Goal: Task Accomplishment & Management: Manage account settings

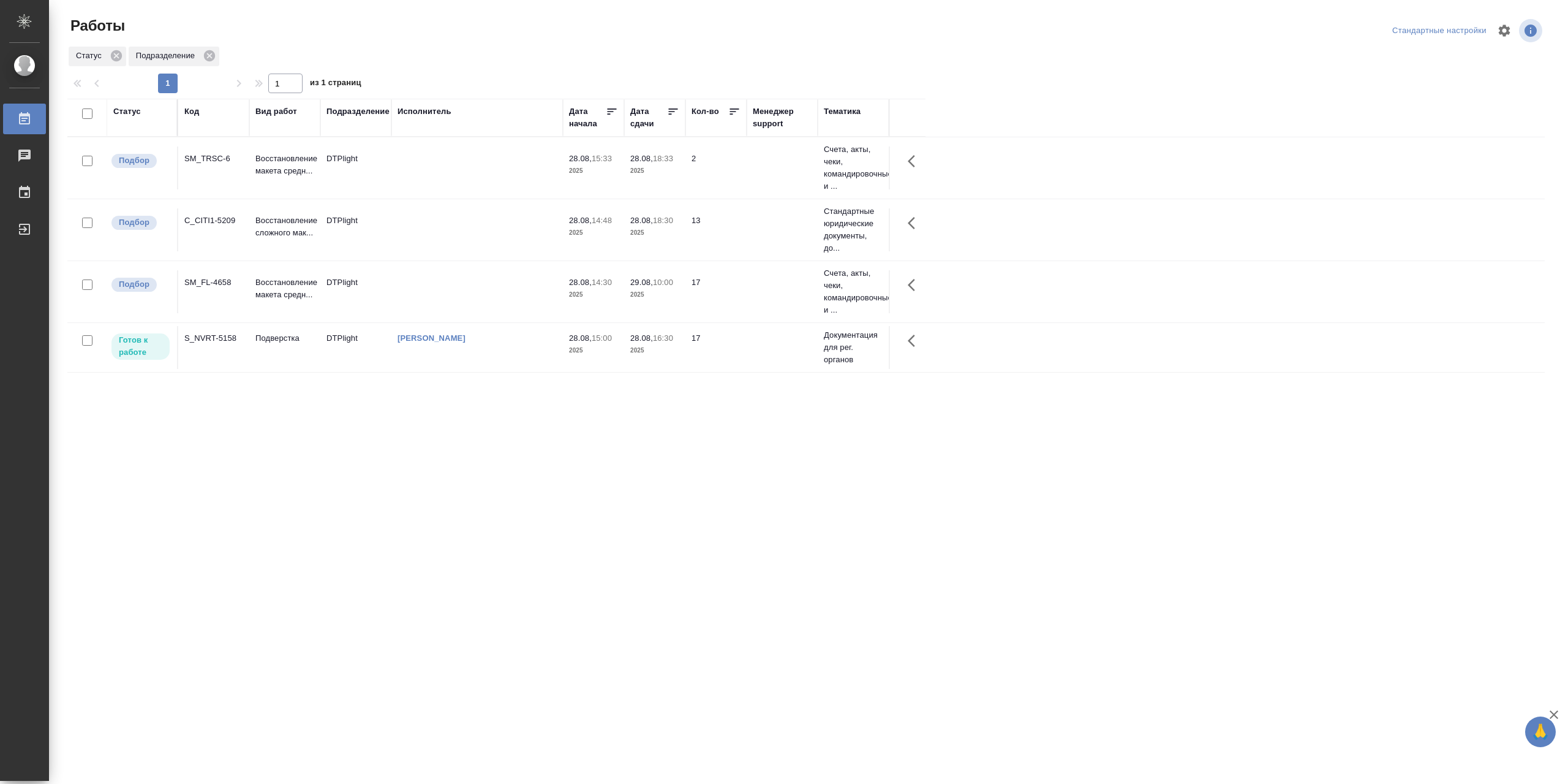
click at [506, 350] on td "[PERSON_NAME]" at bounding box center [477, 347] width 171 height 43
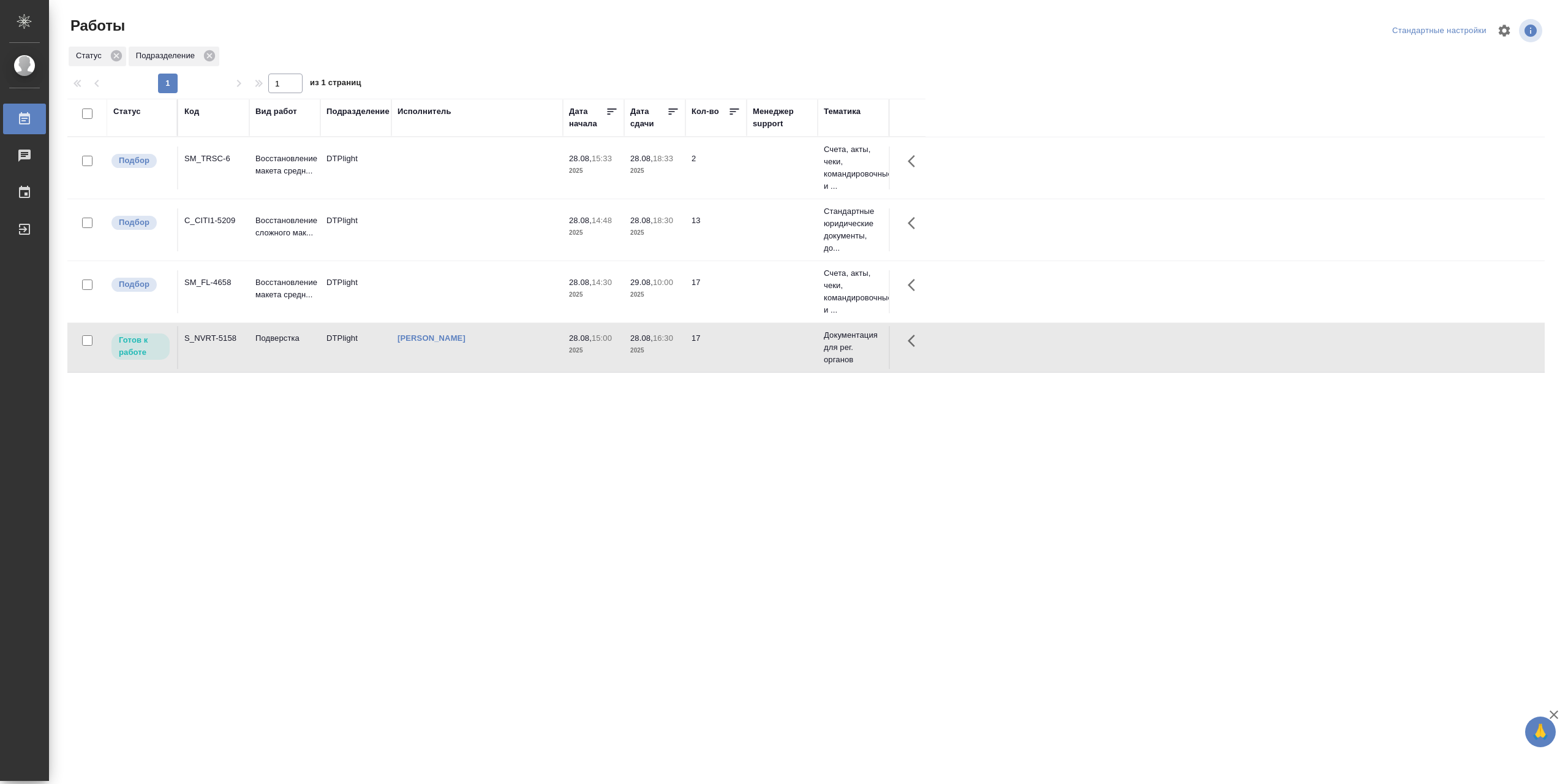
click at [506, 350] on td "[PERSON_NAME]" at bounding box center [477, 347] width 171 height 43
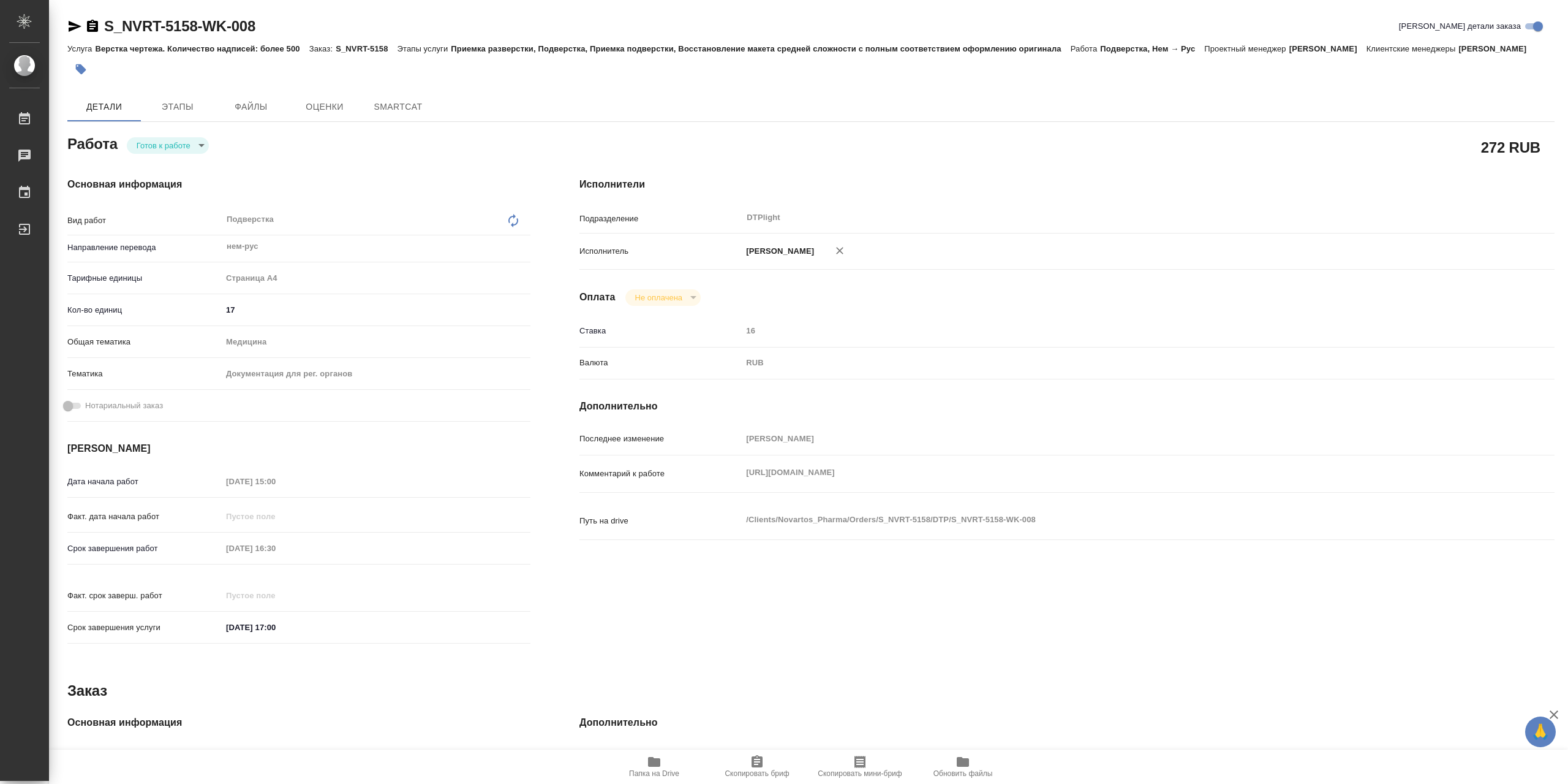
type textarea "x"
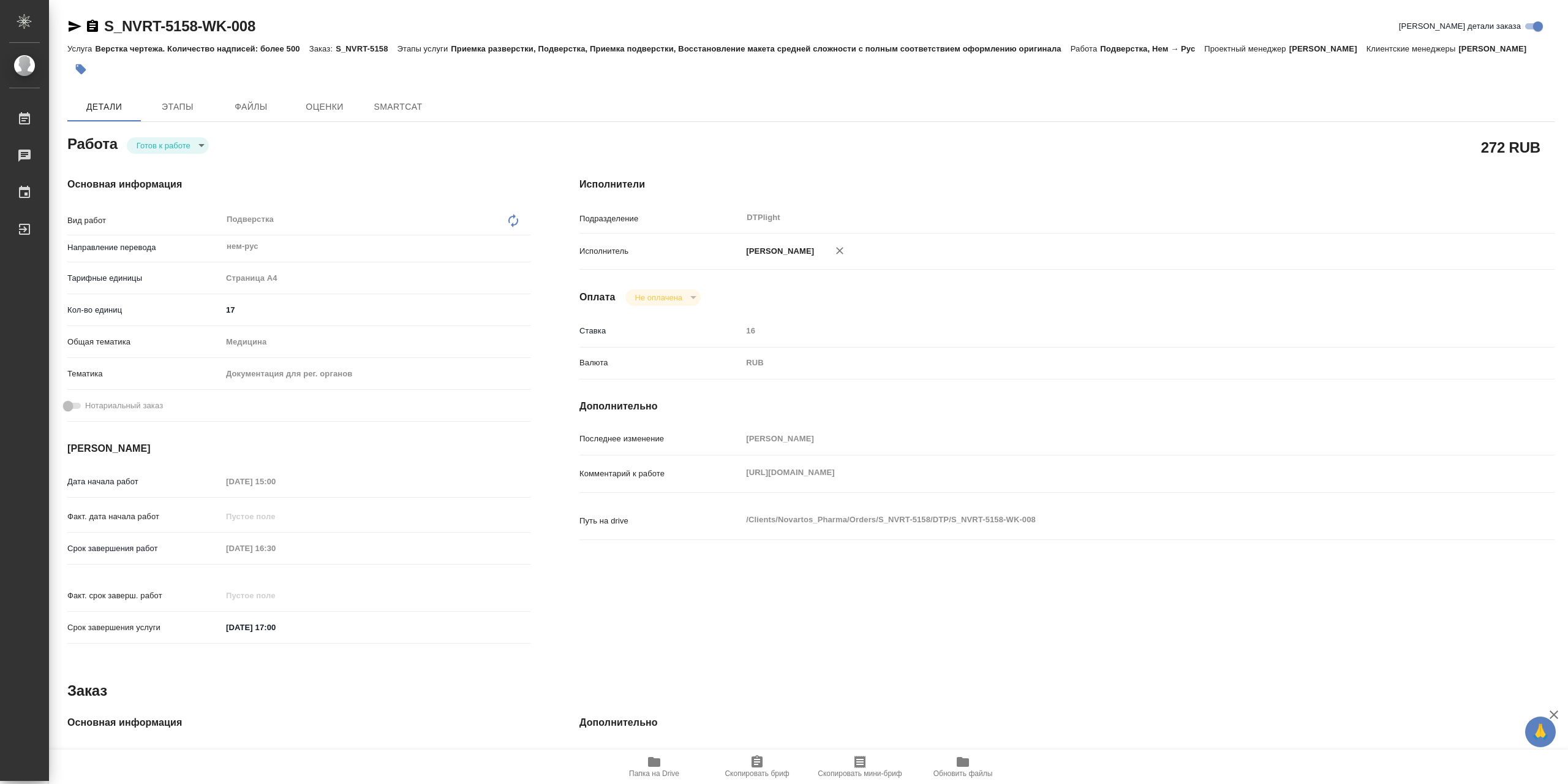
type textarea "x"
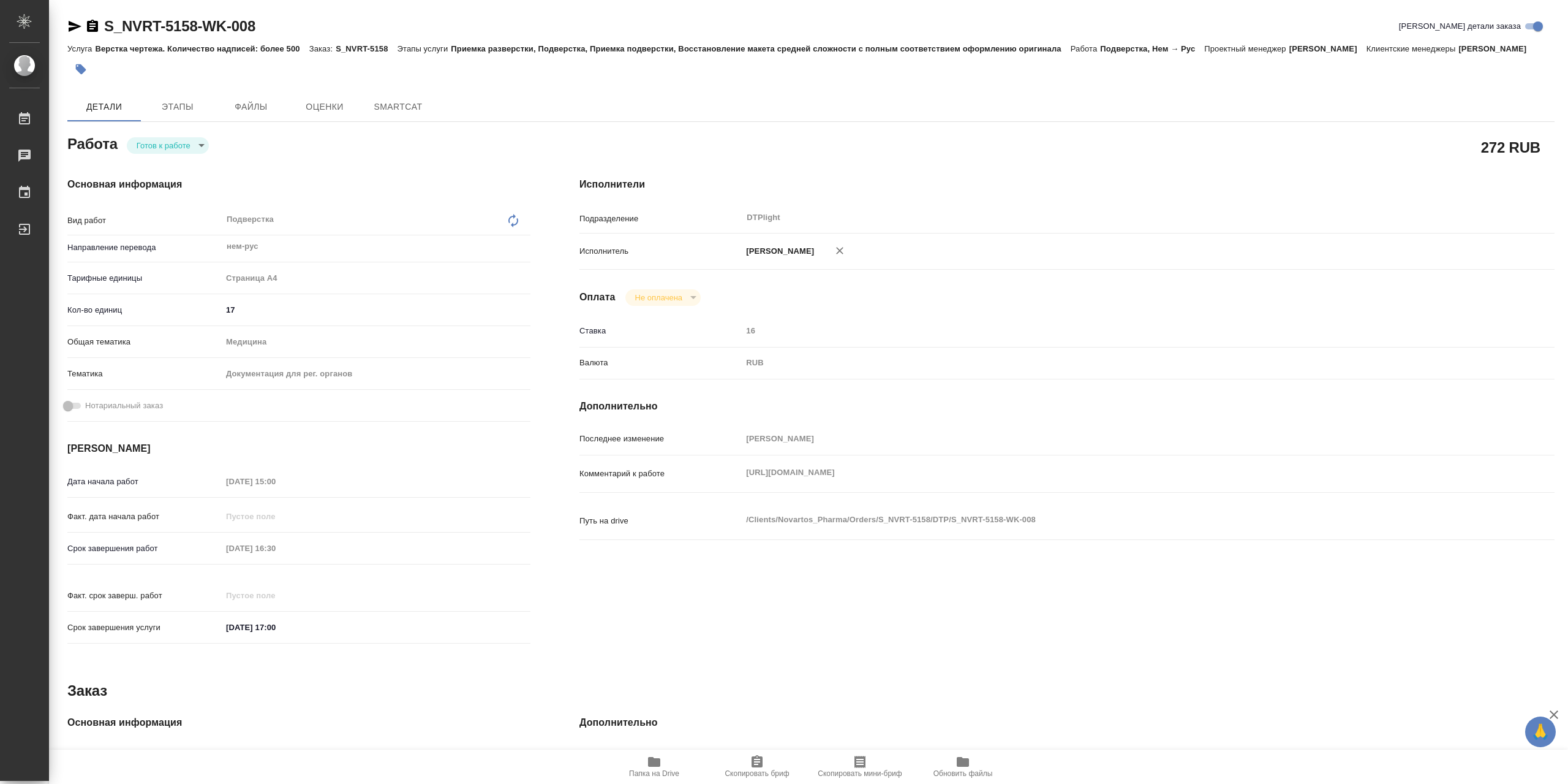
type textarea "x"
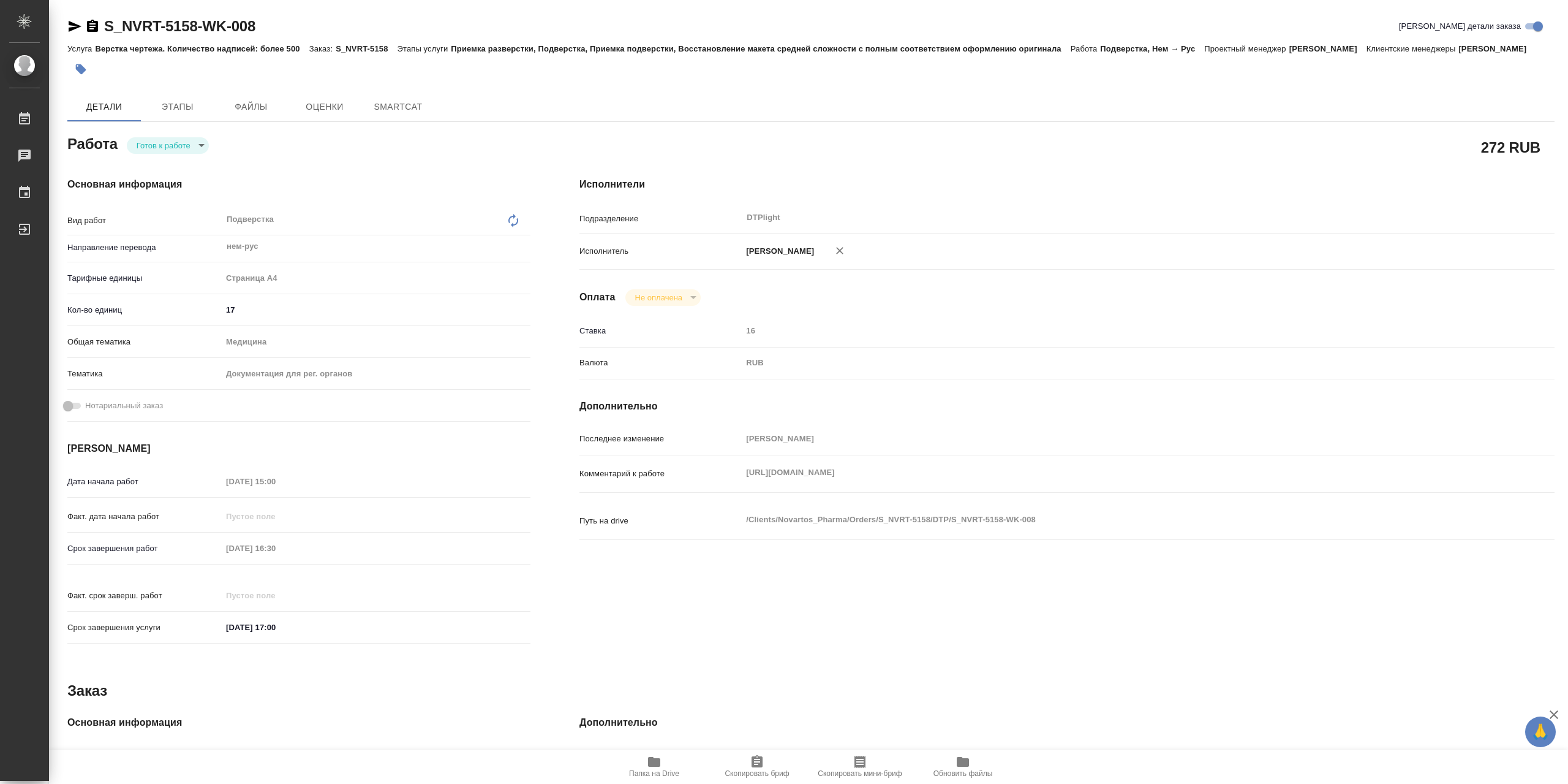
click at [201, 144] on body "🙏 .cls-1 fill:#fff; AWATERA Сархатов Руслан Работы Чаты График Выйти S_NVRT-515…" at bounding box center [784, 392] width 1568 height 784
type textarea "x"
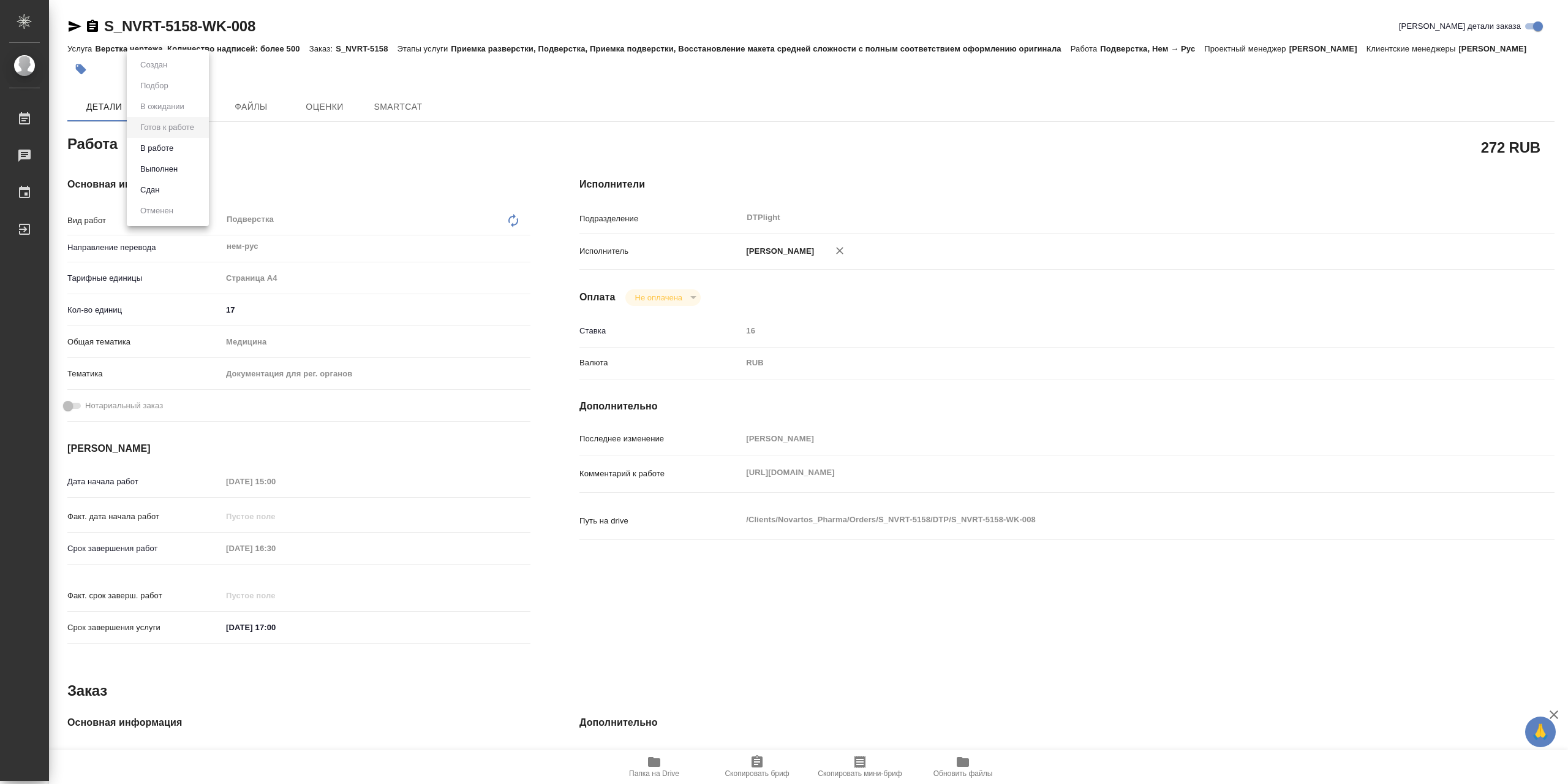
type textarea "x"
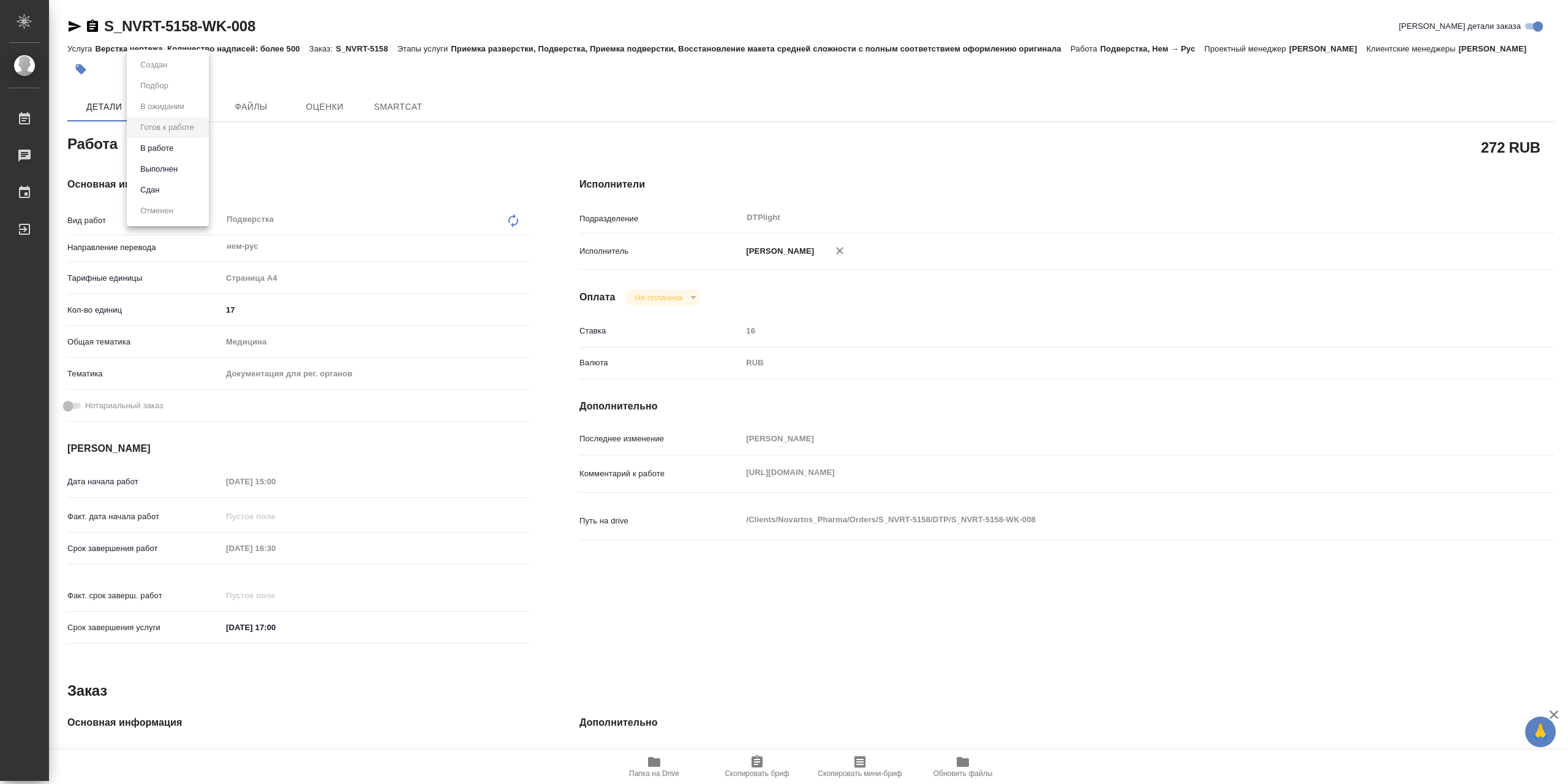
type textarea "x"
click at [201, 149] on li "В работе" at bounding box center [168, 148] width 82 height 21
type textarea "x"
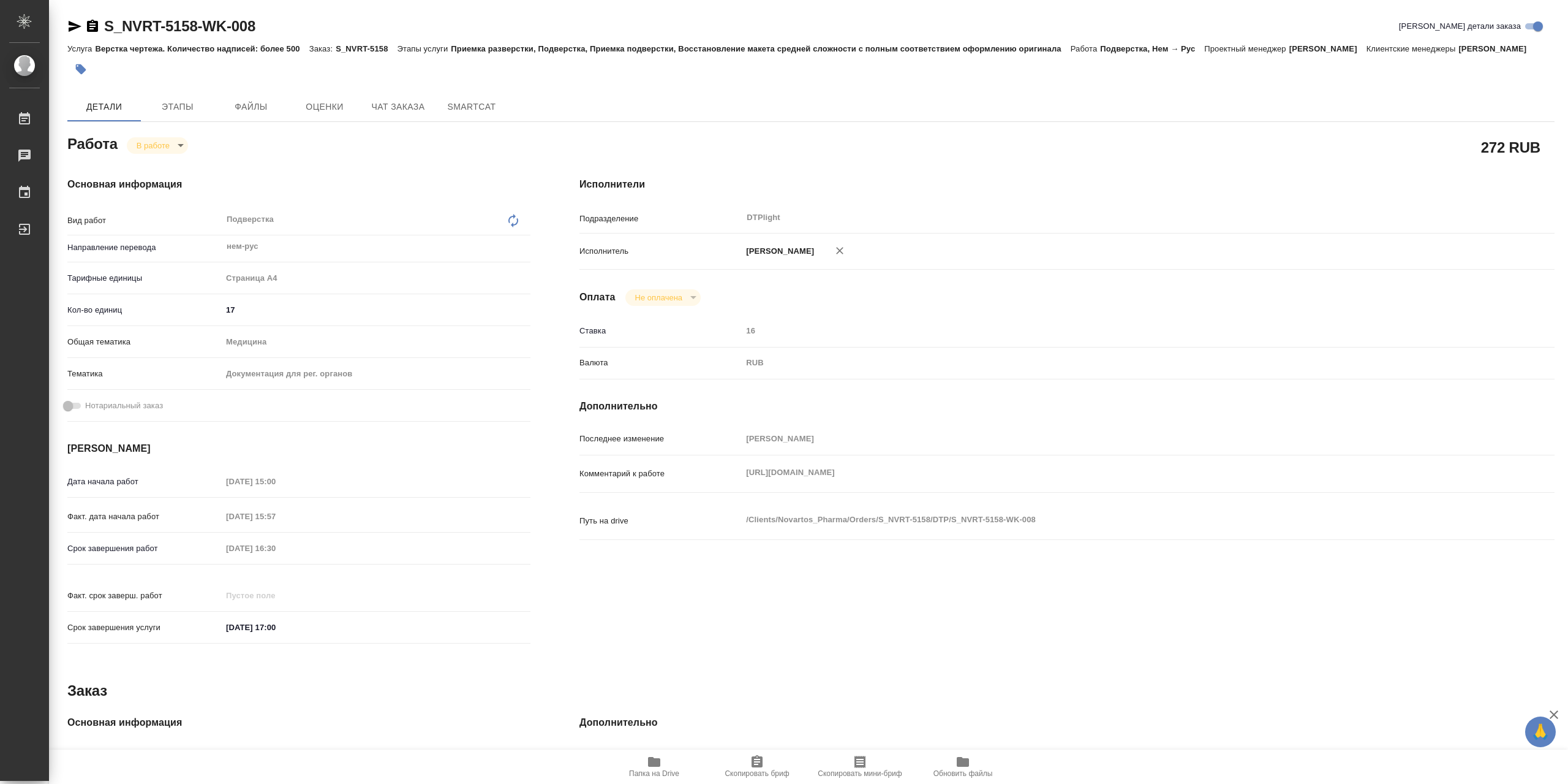
type textarea "x"
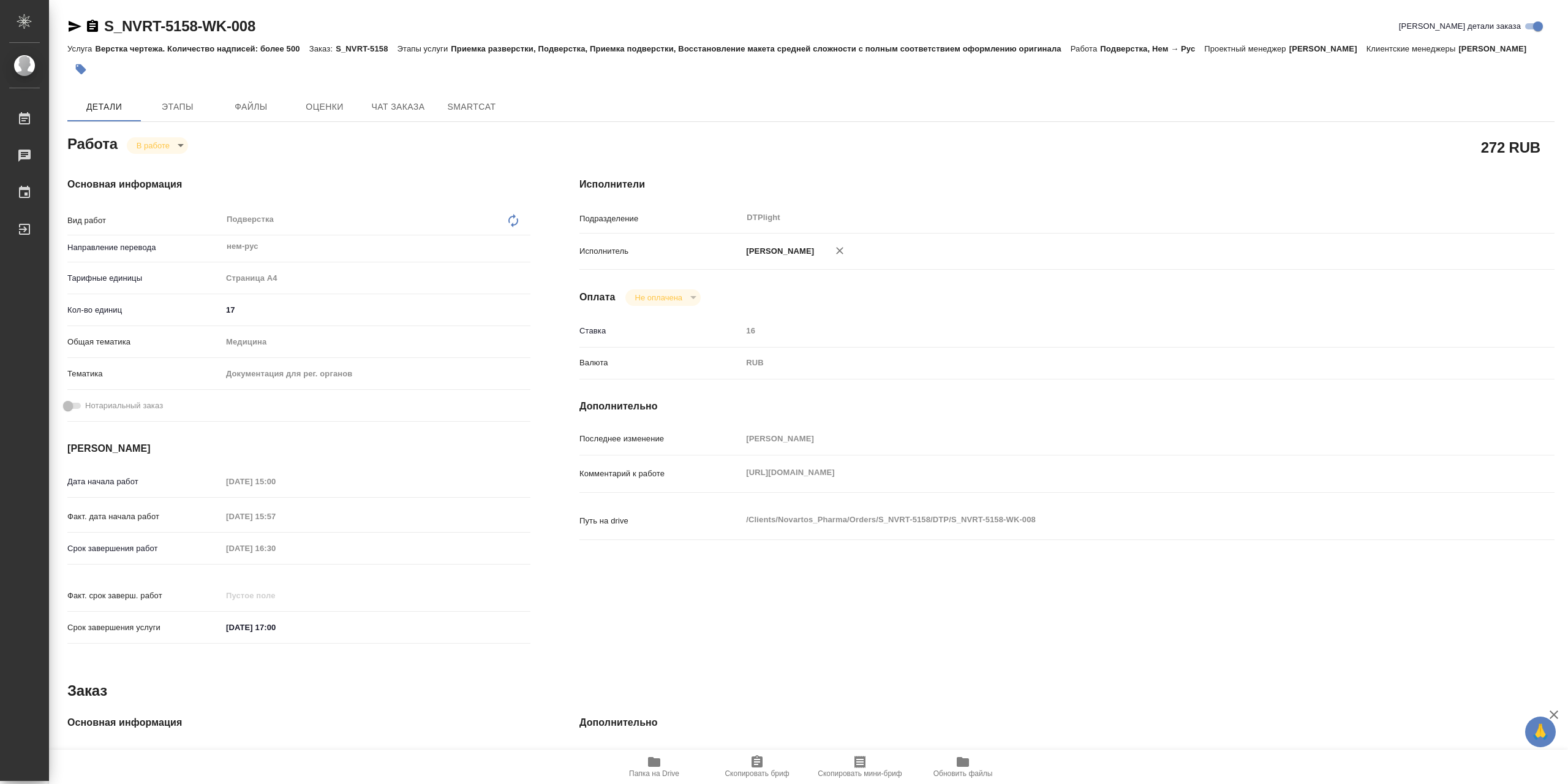
type textarea "x"
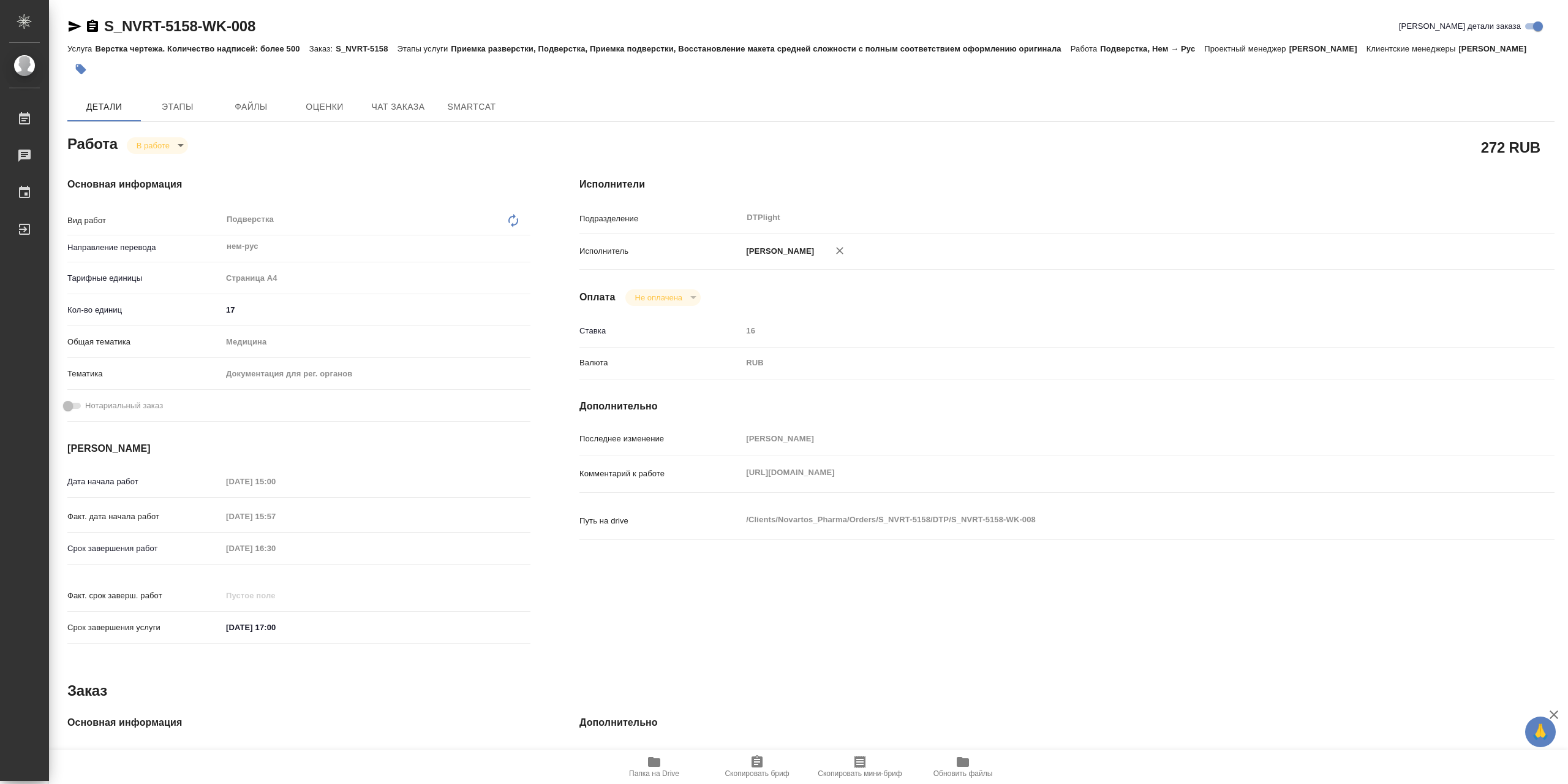
type textarea "x"
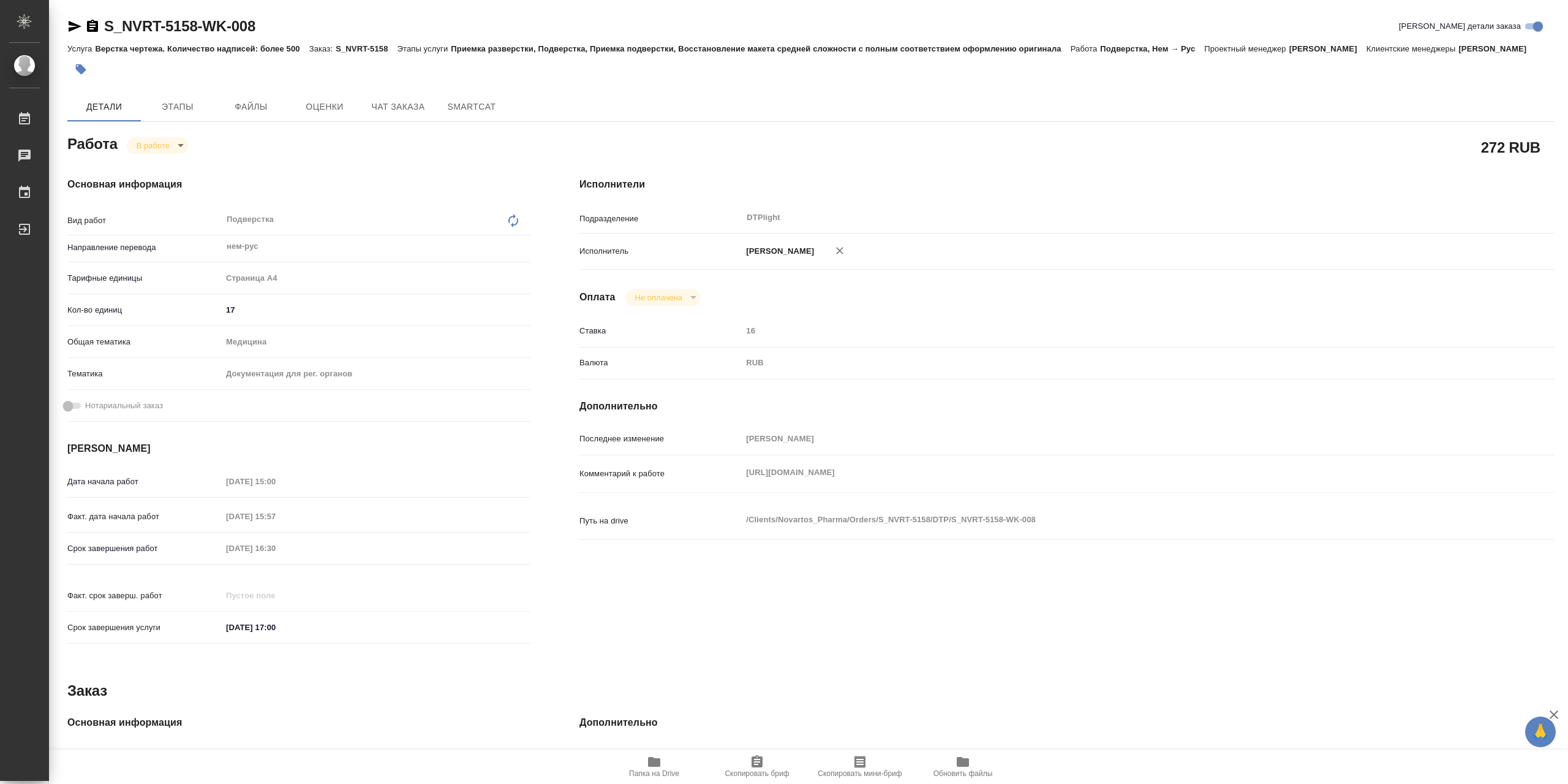
type textarea "x"
click at [704, 478] on div "Комментарий к работе https://drive.awatera.com/apps/files/?dir=/Shares/Novartos…" at bounding box center [1067, 474] width 975 height 27
type textarea "x"
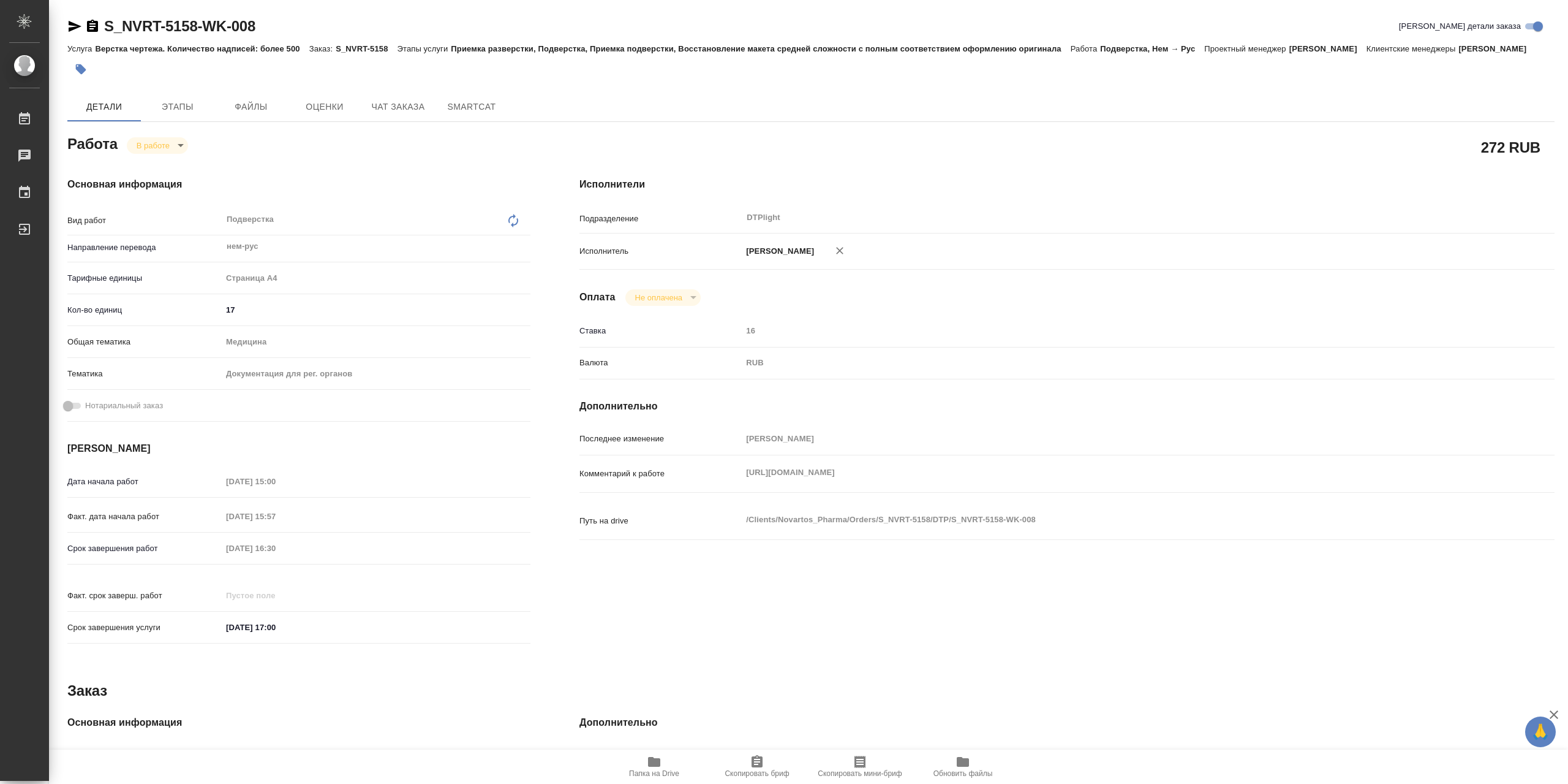
type textarea "x"
click at [659, 761] on icon "button" at bounding box center [654, 761] width 12 height 10
click at [170, 145] on body "🙏 .cls-1 fill:#fff; AWATERA Сархатов Руслан Работы 0 Чаты График Выйти S_NVRT-5…" at bounding box center [784, 392] width 1568 height 784
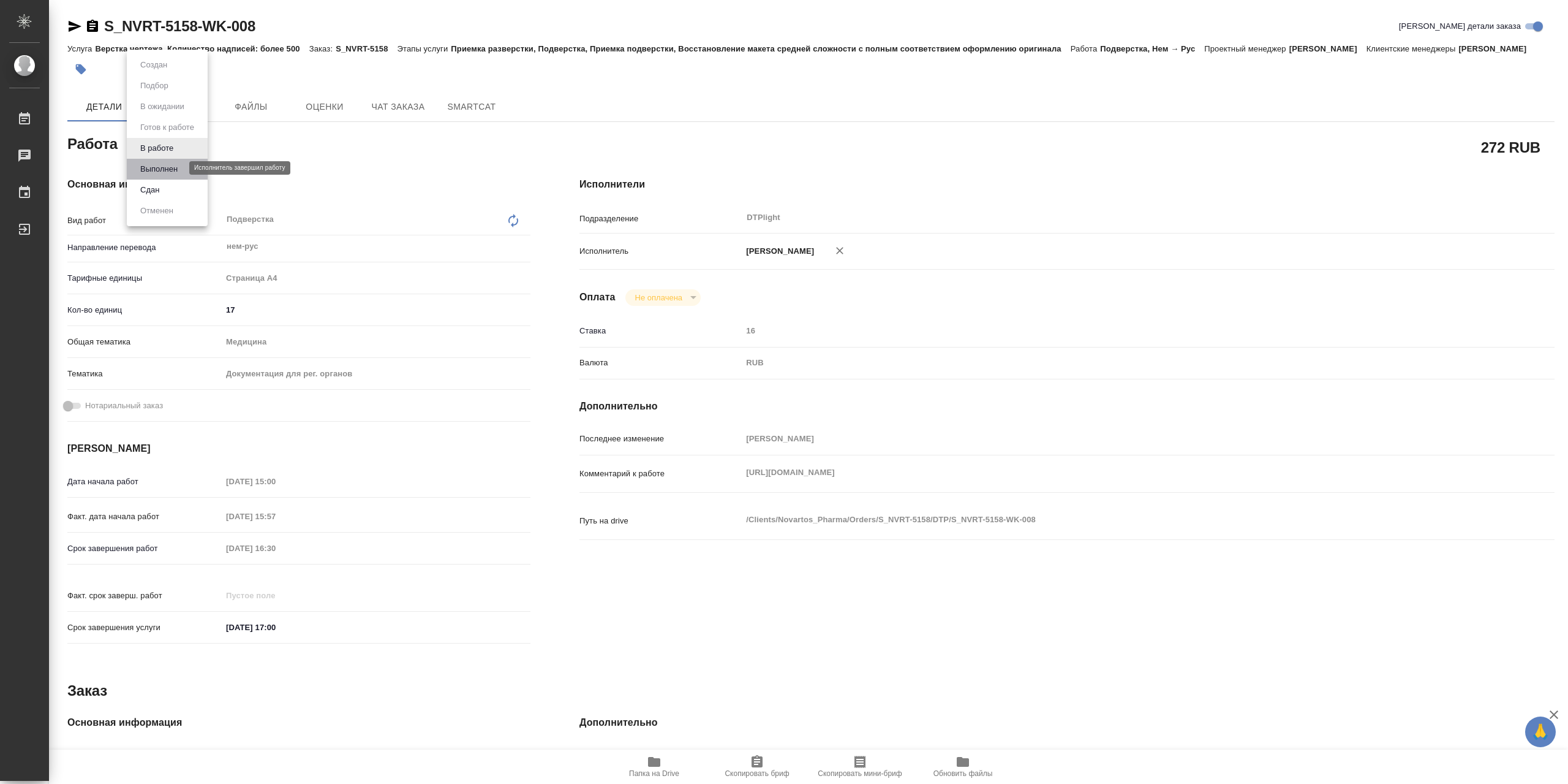
click at [180, 164] on button "Выполнен" at bounding box center [159, 169] width 45 height 14
type textarea "x"
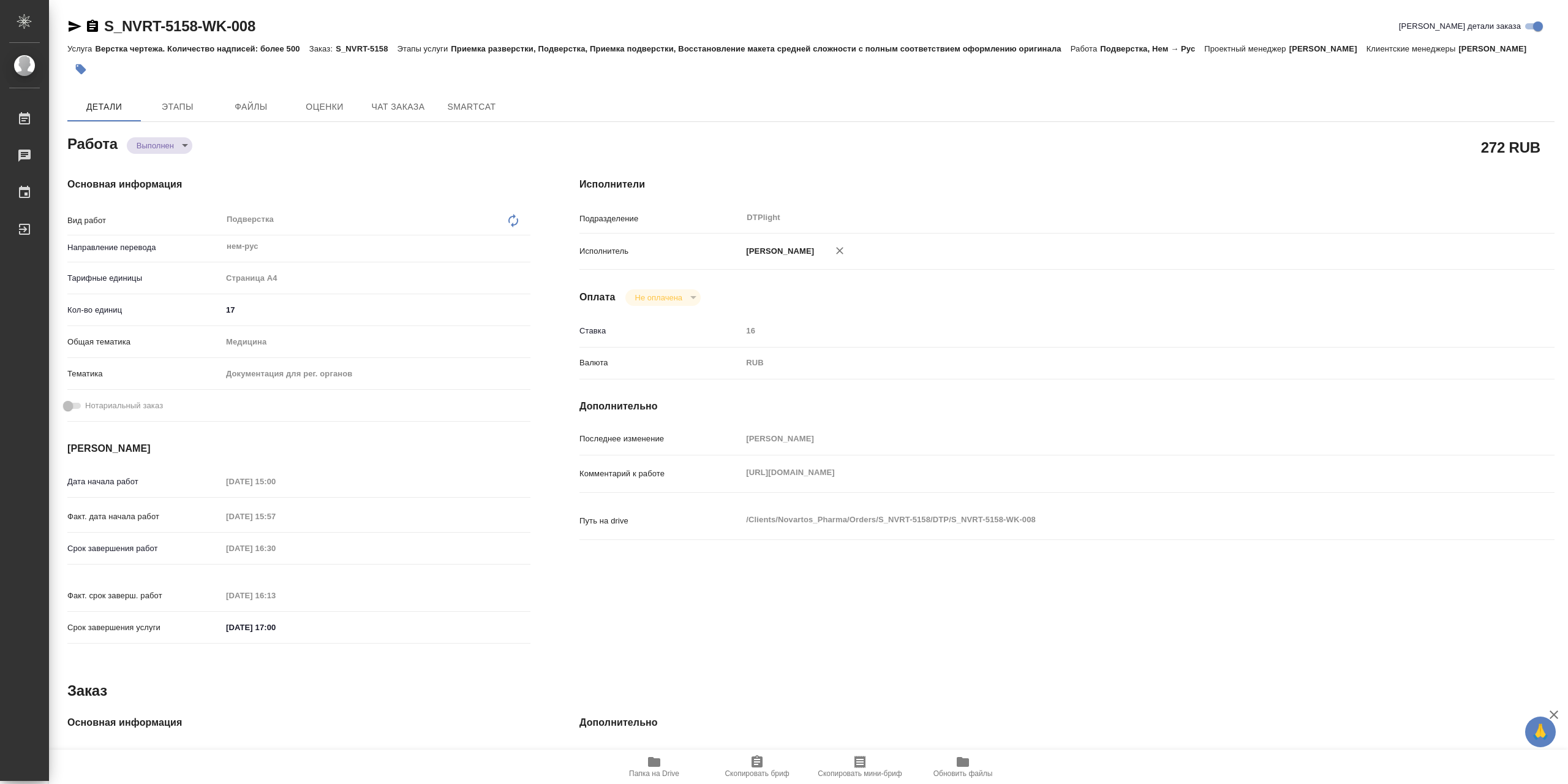
type textarea "x"
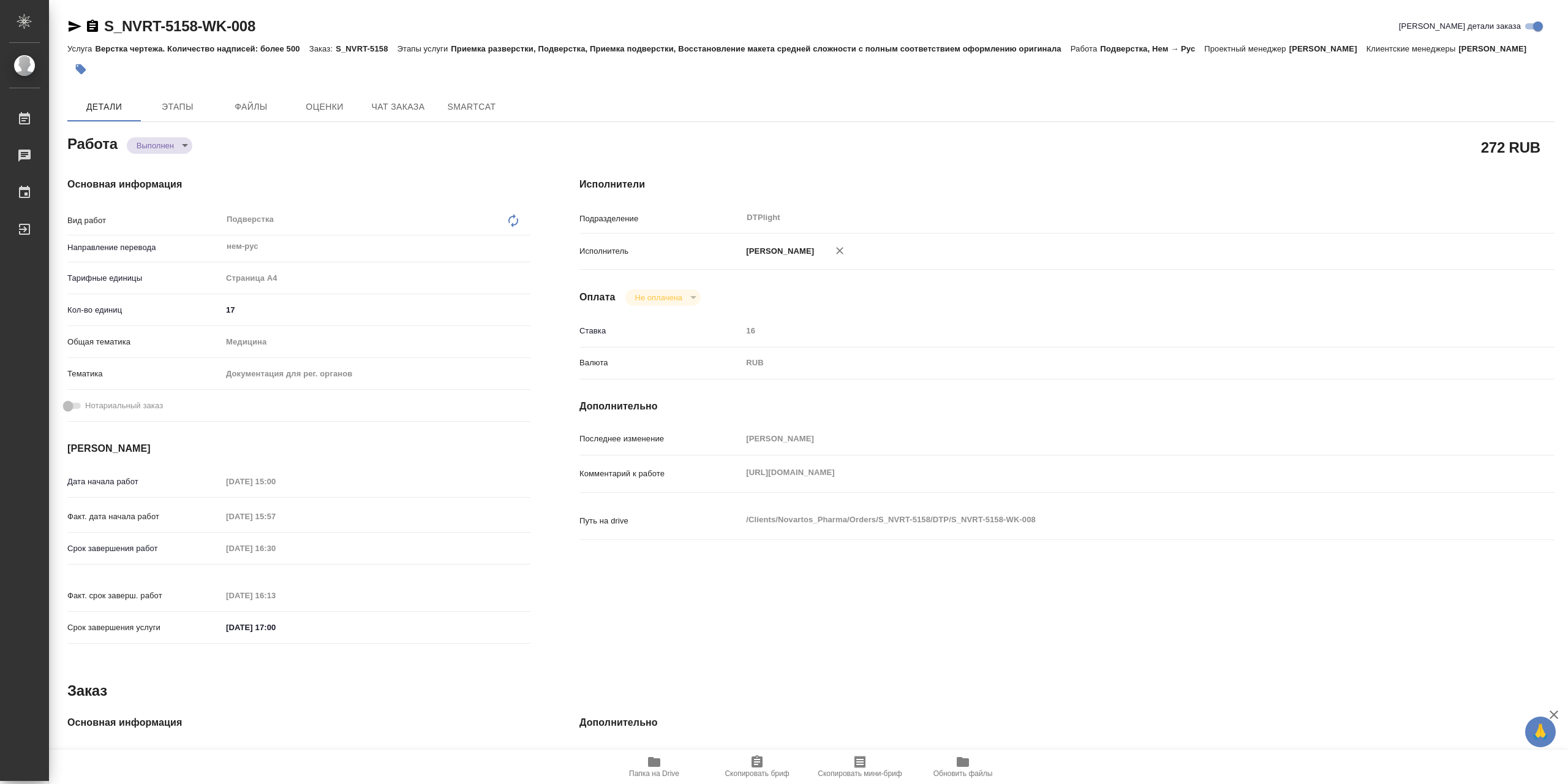
type textarea "x"
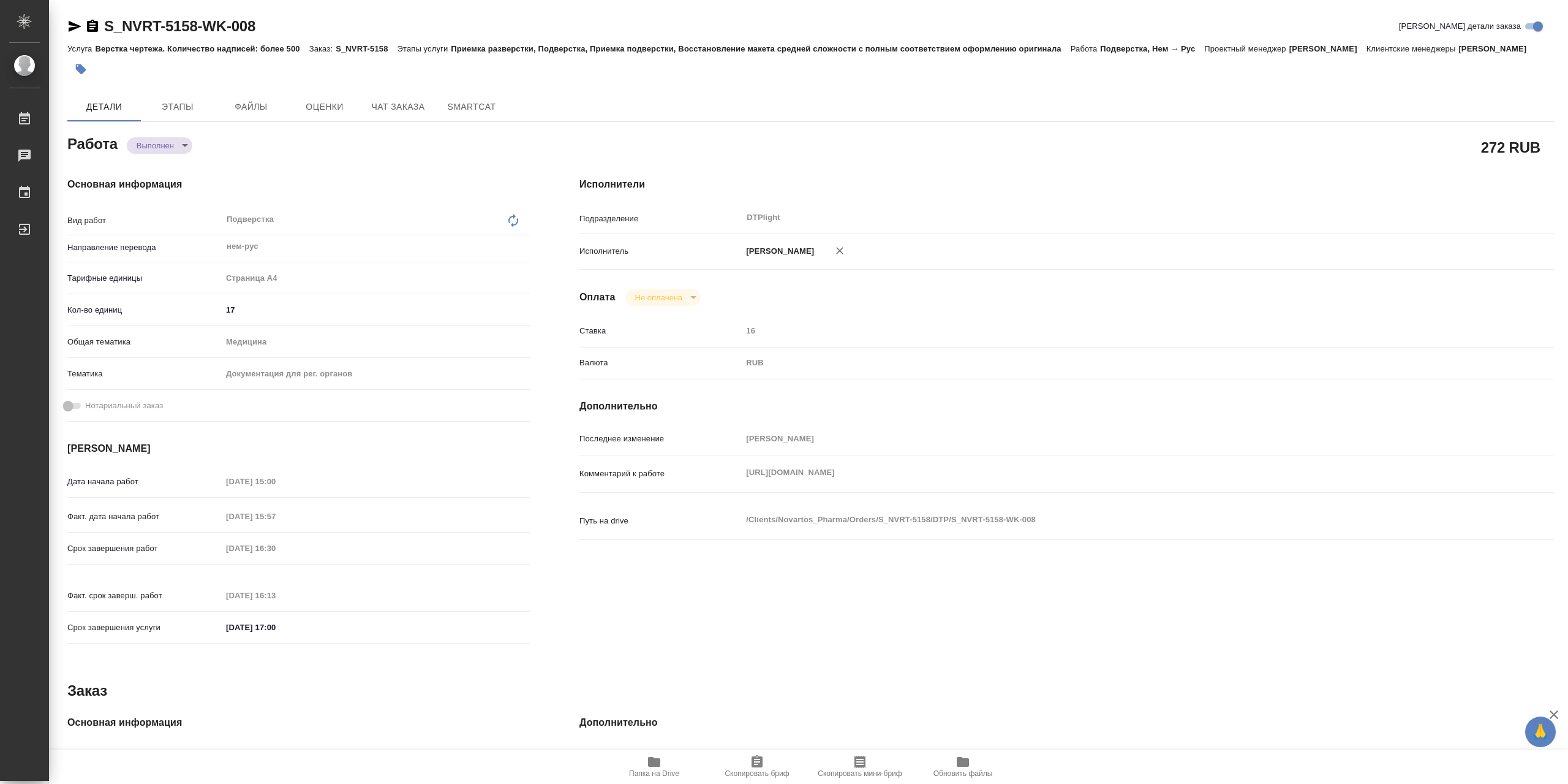
type textarea "x"
